Goal: Transaction & Acquisition: Purchase product/service

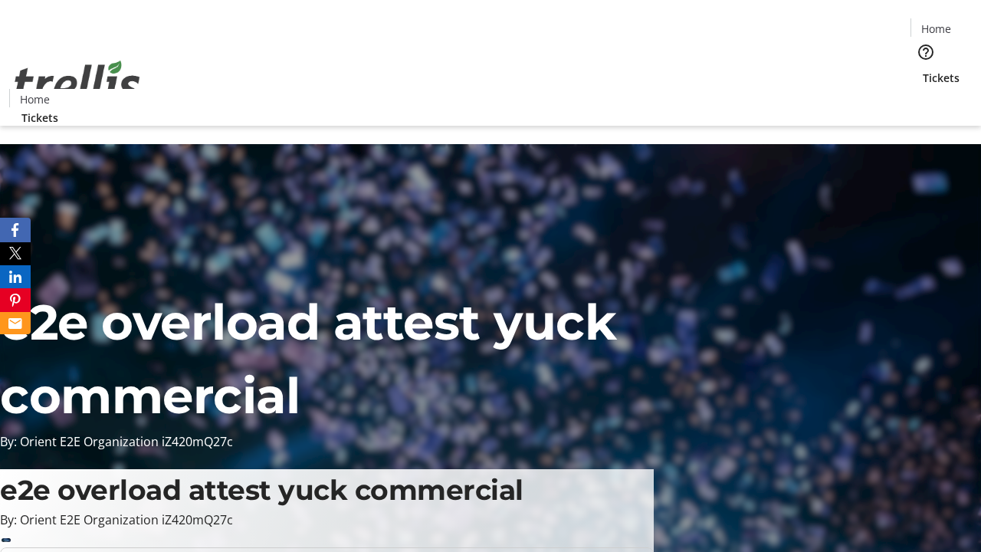
click at [923, 70] on span "Tickets" at bounding box center [941, 78] width 37 height 16
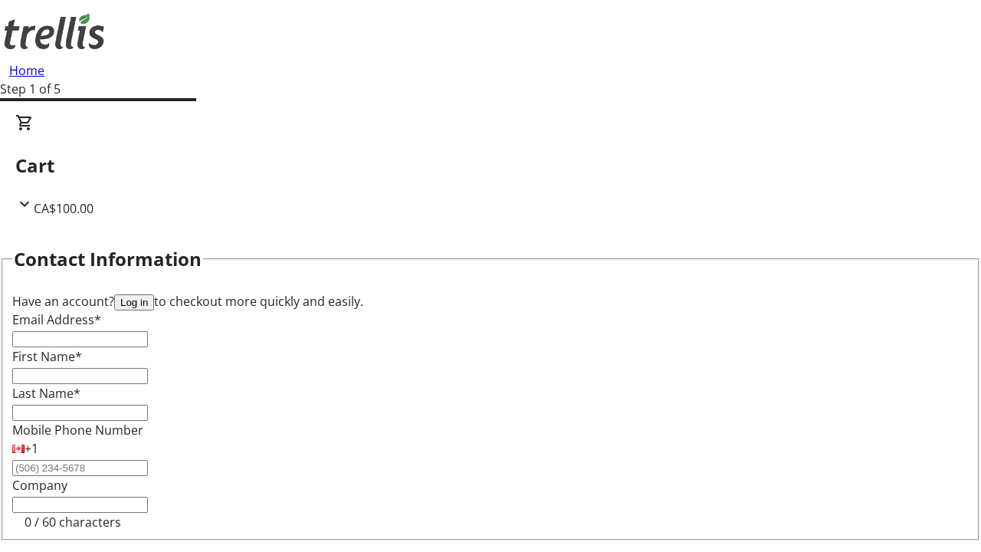
type input "FREE"
type input "[PERSON_NAME][EMAIL_ADDRESS][DOMAIN_NAME]"
type input "[PERSON_NAME]"
